Goal: Information Seeking & Learning: Learn about a topic

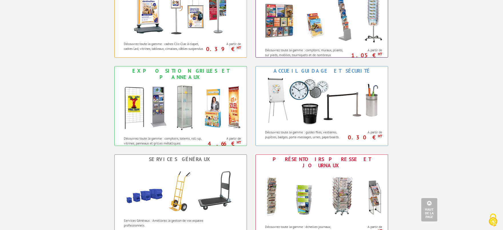
scroll to position [471, 0]
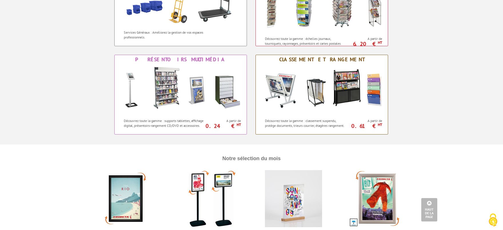
click at [292, 187] on div at bounding box center [293, 198] width 71 height 57
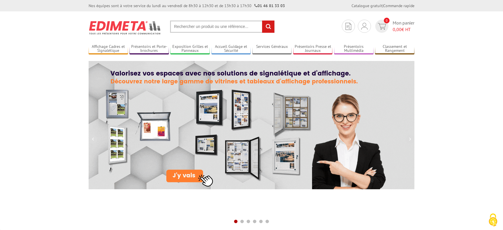
scroll to position [471, 0]
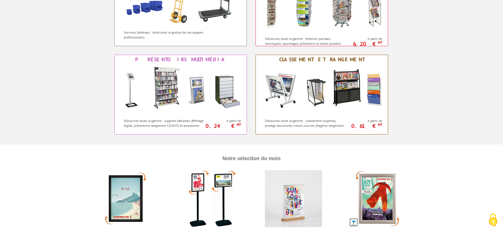
click at [128, 194] on div at bounding box center [125, 198] width 71 height 57
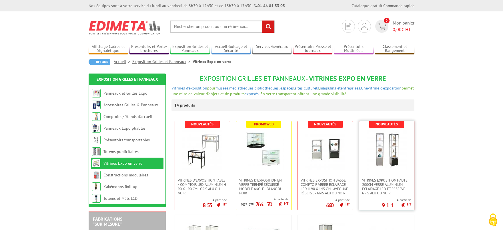
click at [390, 153] on img at bounding box center [386, 150] width 40 height 40
